Goal: Navigation & Orientation: Go to known website

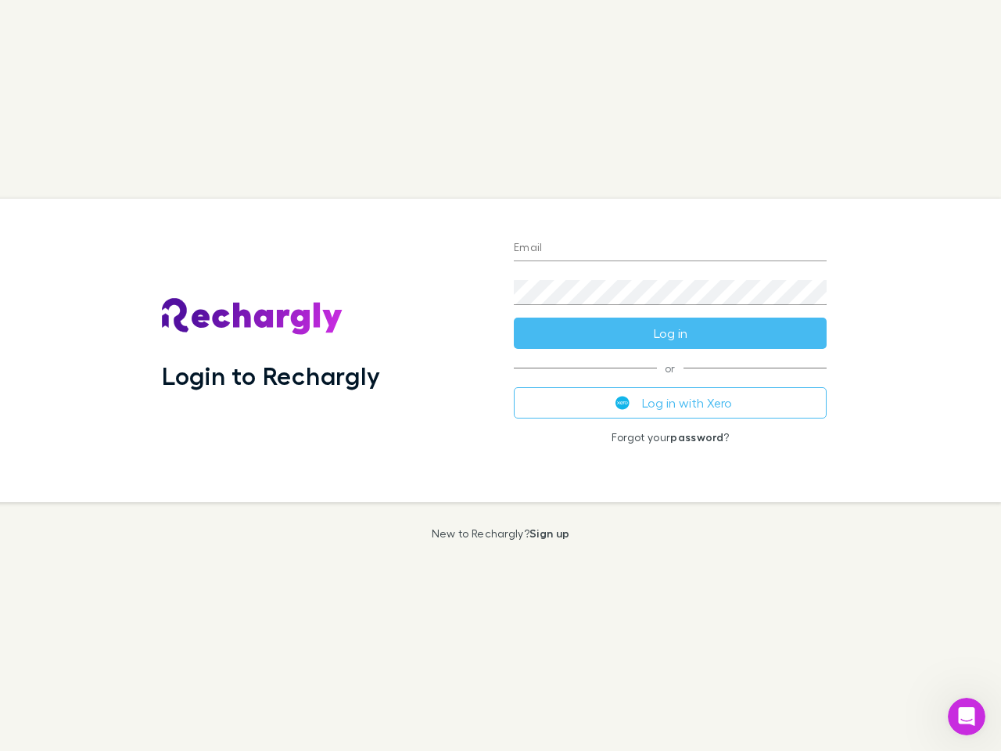
click at [500, 375] on div "Login to Rechargly" at bounding box center [325, 350] width 352 height 303
click at [670, 249] on input "Email" at bounding box center [670, 248] width 313 height 25
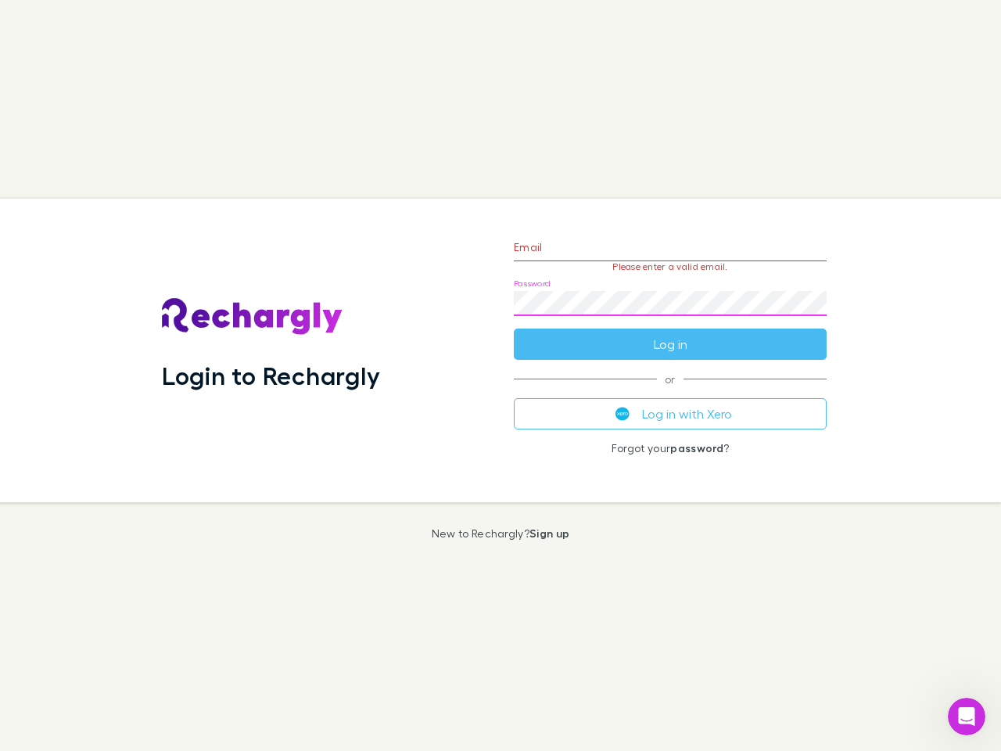
click at [670, 333] on form "Email Please enter a valid email. Password Log in" at bounding box center [670, 292] width 313 height 136
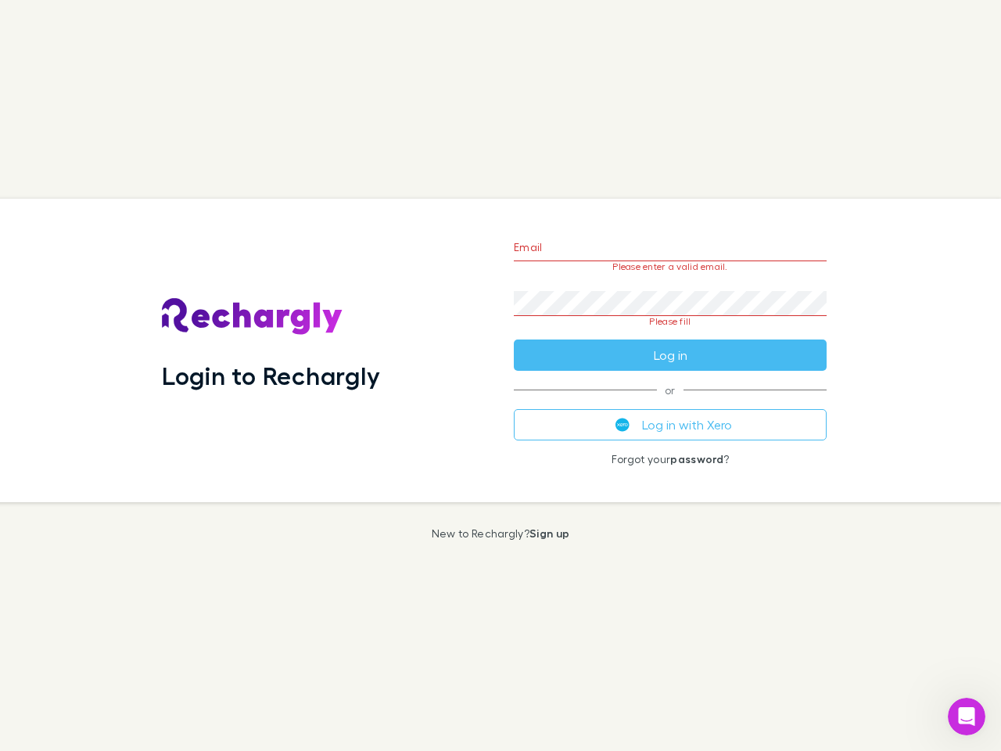
click at [670, 403] on div "Email Please enter a valid email. Password Please fill Log in or Log in with Xe…" at bounding box center [670, 350] width 338 height 303
